Goal: Information Seeking & Learning: Learn about a topic

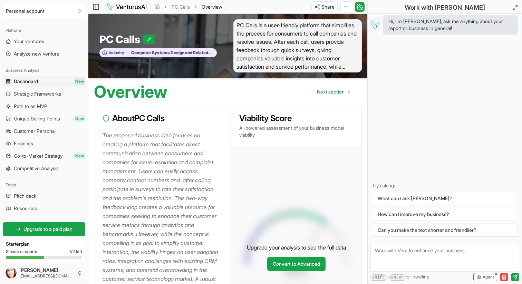
scroll to position [72, 0]
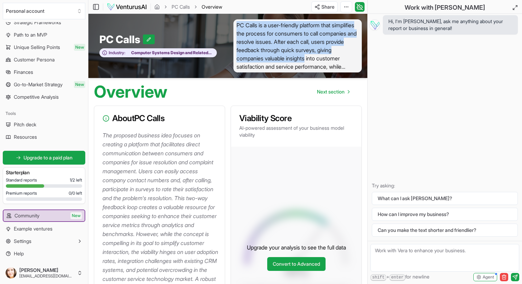
drag, startPoint x: 236, startPoint y: 26, endPoint x: 326, endPoint y: 62, distance: 97.2
click at [326, 61] on span "PC Calls is a user-friendly platform that simplifies the process for consumers …" at bounding box center [298, 45] width 129 height 53
click at [287, 45] on span "PC Calls is a user-friendly platform that simplifies the process for consumers …" at bounding box center [298, 45] width 129 height 53
drag, startPoint x: 236, startPoint y: 23, endPoint x: 325, endPoint y: 67, distance: 99.2
click at [325, 67] on span "PC Calls is a user-friendly platform that simplifies the process for consumers …" at bounding box center [298, 45] width 129 height 53
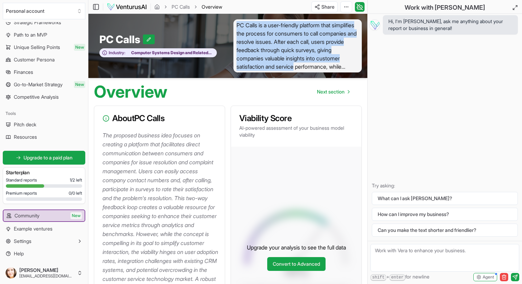
copy span "PC Calls is a user-friendly platform that simplifies the process for consumers …"
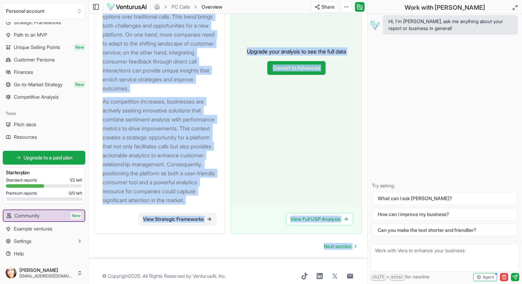
scroll to position [969, 0]
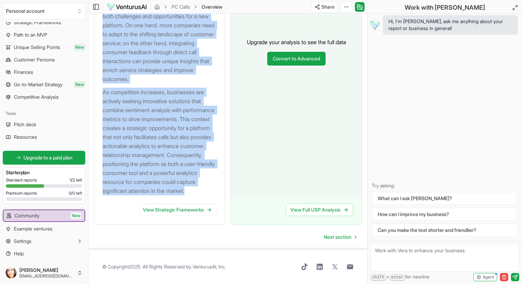
drag, startPoint x: 103, startPoint y: 50, endPoint x: 139, endPoint y: 200, distance: 154.2
click at [139, 200] on div "The customer service industry is currently undergoing transformative changes, w…" at bounding box center [159, 54] width 131 height 300
copy div "The customer service industry is currently undergoing transformative changes, w…"
click at [342, 241] on link "Next section" at bounding box center [340, 237] width 44 height 14
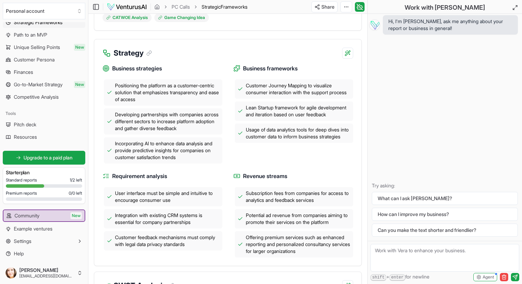
scroll to position [251, 0]
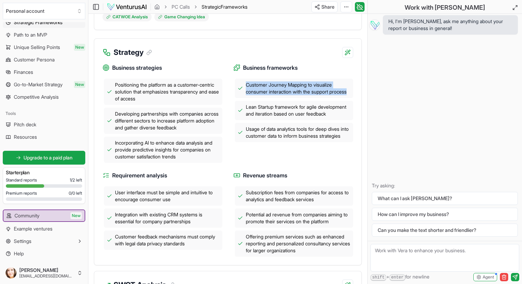
drag, startPoint x: 247, startPoint y: 93, endPoint x: 267, endPoint y: 106, distance: 24.5
click at [268, 95] on span "Customer Journey Mapping to visualize consumer interaction with the support pro…" at bounding box center [298, 89] width 105 height 14
click at [264, 111] on div at bounding box center [264, 111] width 0 height 0
click at [233, 58] on div "Strategy" at bounding box center [227, 48] width 267 height 19
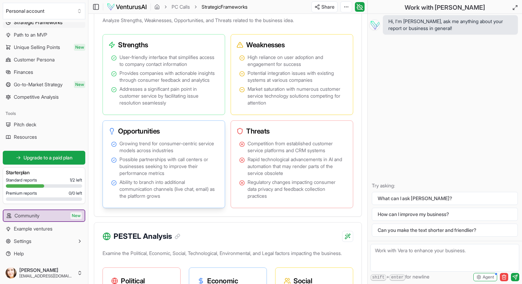
scroll to position [527, 0]
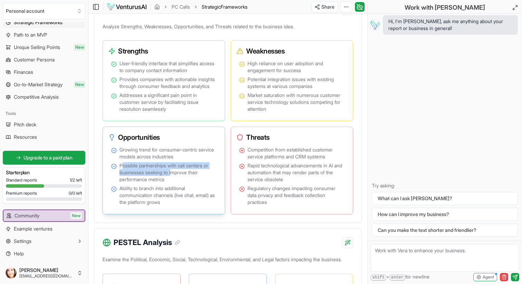
drag, startPoint x: 122, startPoint y: 182, endPoint x: 173, endPoint y: 189, distance: 51.3
click at [173, 183] on span "Possible partnerships with call centers or businesses seeking to improve their …" at bounding box center [168, 172] width 97 height 21
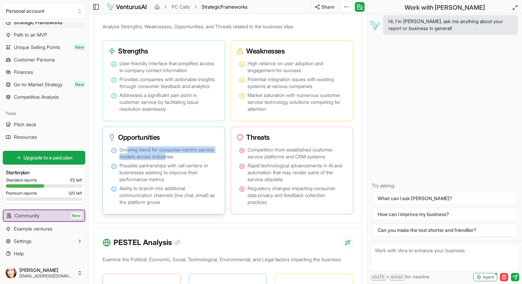
drag, startPoint x: 129, startPoint y: 166, endPoint x: 188, endPoint y: 171, distance: 58.9
click at [187, 160] on span "Growing trend for consumer-centric service models across industries" at bounding box center [168, 153] width 97 height 14
click at [139, 145] on div "Opportunities" at bounding box center [164, 137] width 116 height 15
drag, startPoint x: 119, startPoint y: 165, endPoint x: 201, endPoint y: 177, distance: 83.0
click at [201, 177] on ul "Growing trend for consumer-centric service models across industries Possible pa…" at bounding box center [163, 175] width 105 height 59
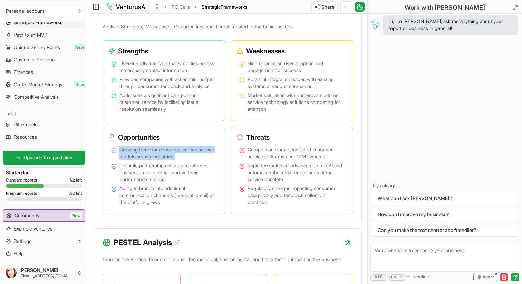
click at [197, 186] on div at bounding box center [197, 186] width 0 height 0
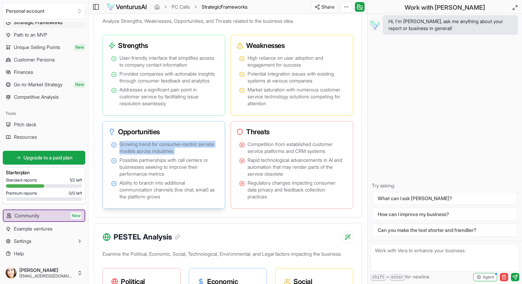
scroll to position [536, 0]
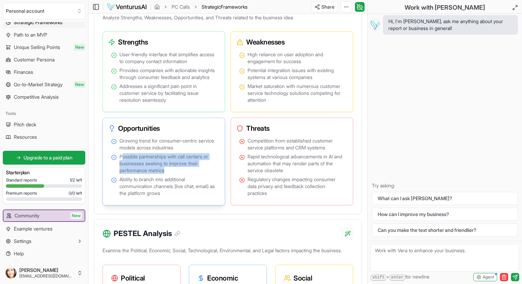
drag, startPoint x: 133, startPoint y: 172, endPoint x: 169, endPoint y: 187, distance: 38.7
click at [169, 174] on span "Possible partnerships with call centers or businesses seeking to improve their …" at bounding box center [168, 163] width 97 height 21
drag, startPoint x: 169, startPoint y: 187, endPoint x: 122, endPoint y: 175, distance: 48.3
click at [122, 174] on span "Possible partnerships with call centers or businesses seeking to improve their …" at bounding box center [168, 163] width 97 height 21
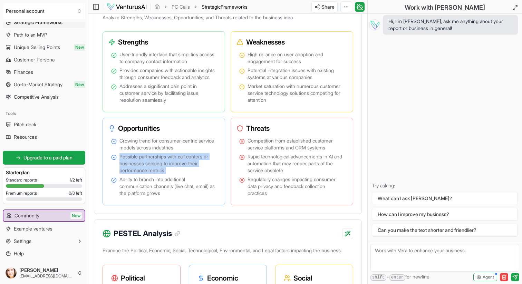
click at [117, 160] on div at bounding box center [117, 160] width 0 height 0
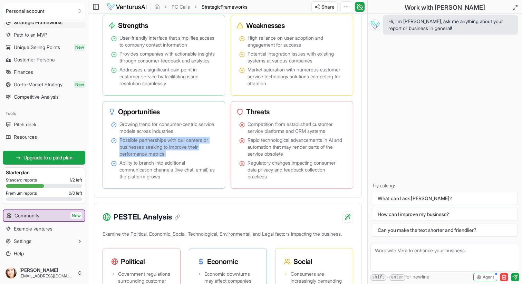
scroll to position [559, 0]
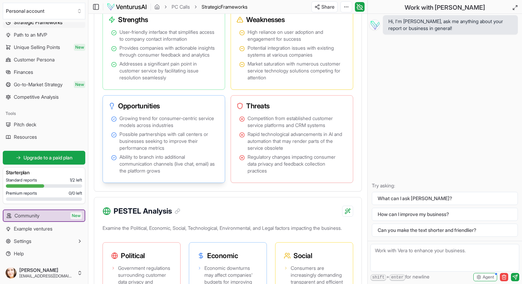
click at [147, 174] on span "Ability to branch into additional communication channels (live chat, email) as …" at bounding box center [168, 164] width 97 height 21
drag, startPoint x: 121, startPoint y: 173, endPoint x: 179, endPoint y: 179, distance: 58.0
click at [179, 174] on span "Ability to branch into additional communication channels (live chat, email) as …" at bounding box center [168, 164] width 97 height 21
drag, startPoint x: 178, startPoint y: 179, endPoint x: 120, endPoint y: 171, distance: 58.9
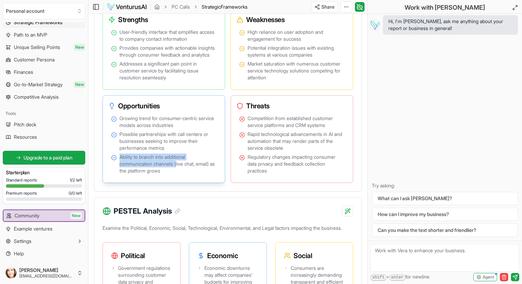
click at [120, 171] on span "Ability to branch into additional communication channels (live chat, email) as …" at bounding box center [168, 164] width 97 height 21
click at [115, 161] on div at bounding box center [115, 161] width 0 height 0
click at [206, 174] on span "Ability to branch into additional communication channels (live chat, email) as …" at bounding box center [168, 164] width 97 height 21
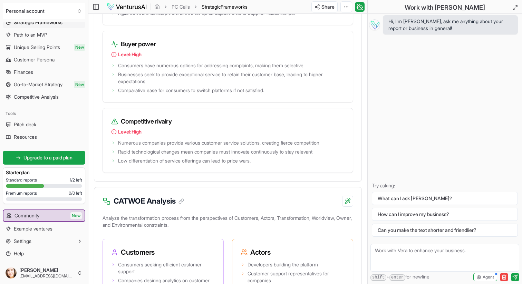
scroll to position [1349, 0]
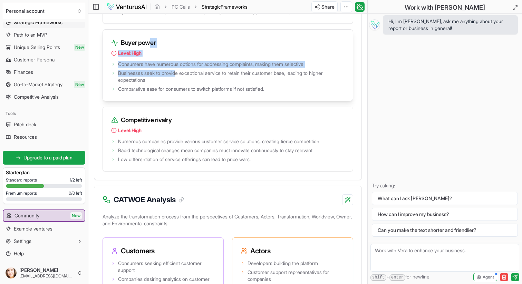
drag, startPoint x: 150, startPoint y: 95, endPoint x: 177, endPoint y: 124, distance: 39.4
click at [177, 101] on div "Buyer power Level: High Consumers have numerous options for addressing complain…" at bounding box center [228, 65] width 251 height 72
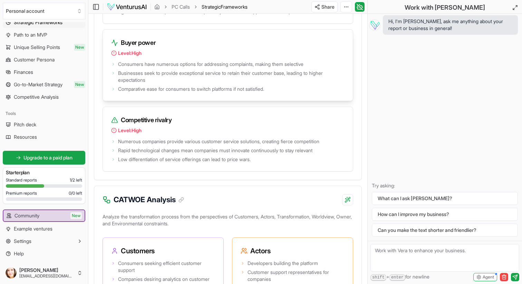
click at [337, 84] on span "Businesses seek to provide exceptional service to retain their customer base, l…" at bounding box center [231, 77] width 227 height 14
click at [327, 84] on span "Businesses seek to provide exceptional service to retain their customer base, l…" at bounding box center [231, 77] width 227 height 14
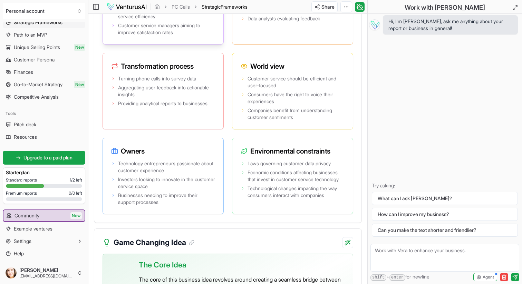
scroll to position [1620, 0]
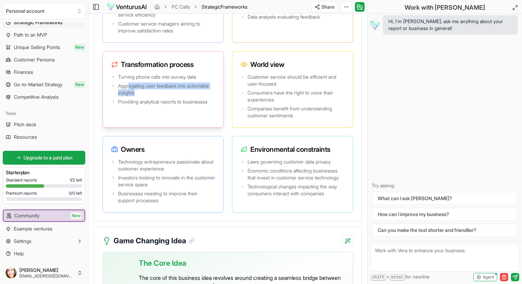
drag, startPoint x: 130, startPoint y: 139, endPoint x: 160, endPoint y: 142, distance: 29.6
click at [160, 96] on span "Aggregating user feedback into actionable insights" at bounding box center [166, 90] width 97 height 14
click at [223, 127] on div "Turning phone calls into survey data Aggregating user feedback into actionable …" at bounding box center [163, 99] width 121 height 55
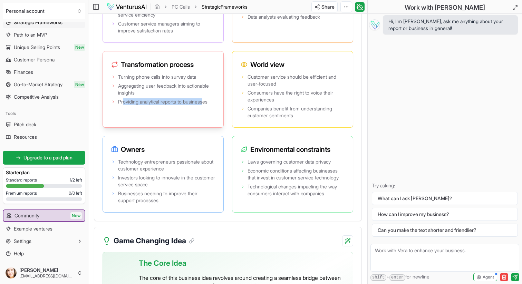
drag, startPoint x: 136, startPoint y: 154, endPoint x: 208, endPoint y: 153, distance: 71.9
click at [208, 105] on span "Providing analytical reports to businesses" at bounding box center [162, 101] width 89 height 7
click at [228, 154] on div "Customers Consumers seeking efficient customer support Companies desiring analy…" at bounding box center [228, 89] width 251 height 247
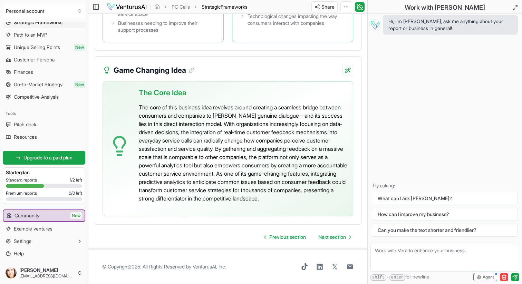
scroll to position [1850, 0]
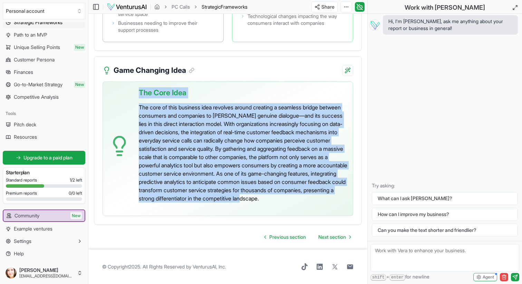
drag, startPoint x: 137, startPoint y: 88, endPoint x: 285, endPoint y: 201, distance: 186.3
click at [285, 202] on div "The Core Idea The core of this business idea revolves around creating a seamles…" at bounding box center [228, 149] width 251 height 135
copy div "The Core Idea The core of this business idea revolves around creating a seamles…"
